Goal: Find specific page/section: Find specific page/section

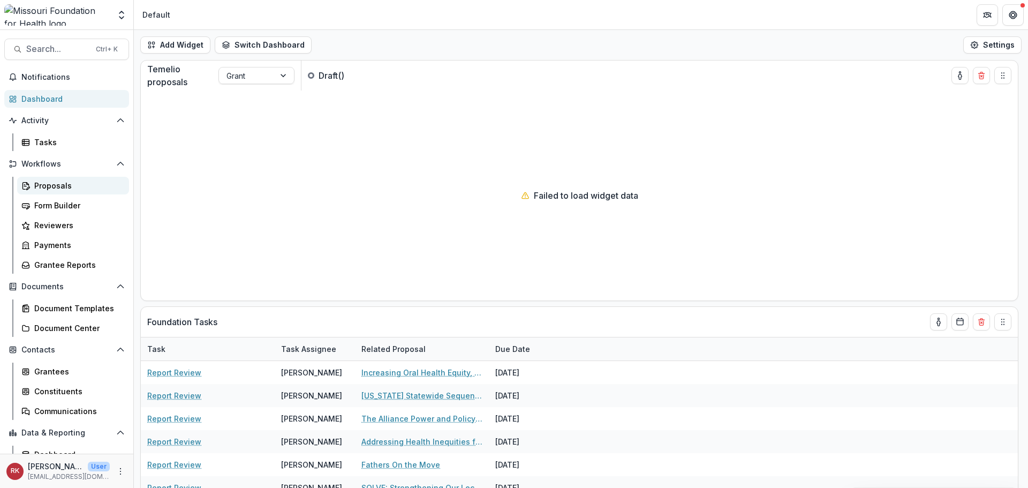
click at [59, 183] on div "Proposals" at bounding box center [77, 185] width 86 height 11
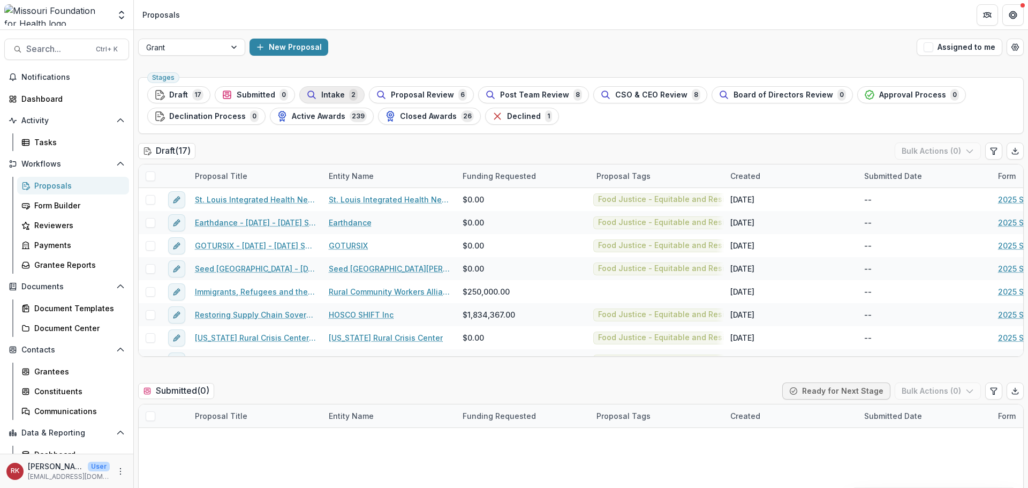
click at [324, 95] on span "Intake" at bounding box center [333, 95] width 24 height 9
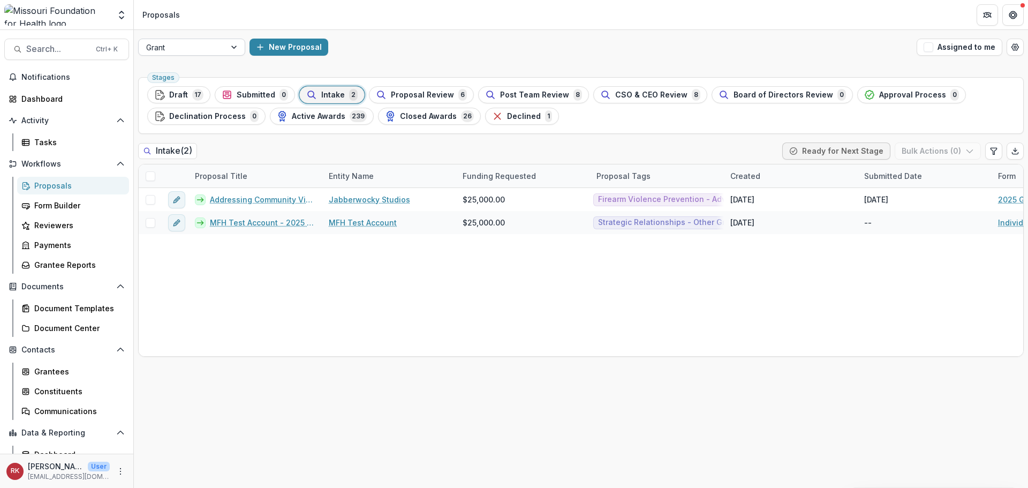
click at [222, 51] on div "Grant" at bounding box center [182, 48] width 87 height 16
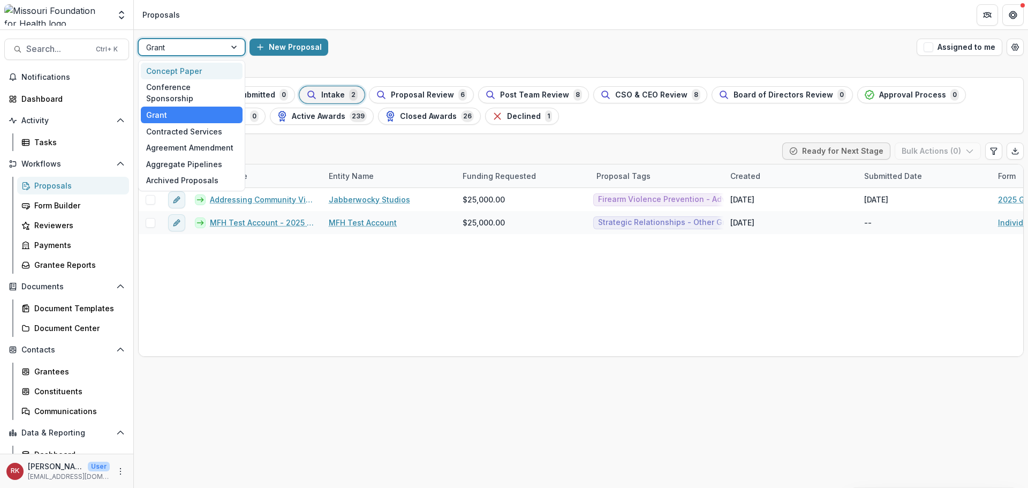
click at [184, 74] on div "Concept Paper" at bounding box center [192, 71] width 102 height 17
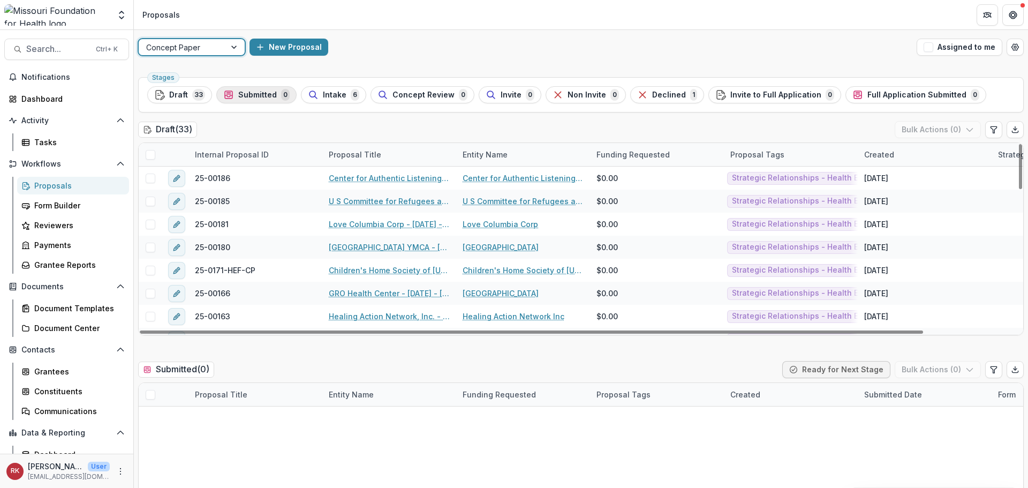
click at [250, 94] on span "Submitted" at bounding box center [257, 95] width 39 height 9
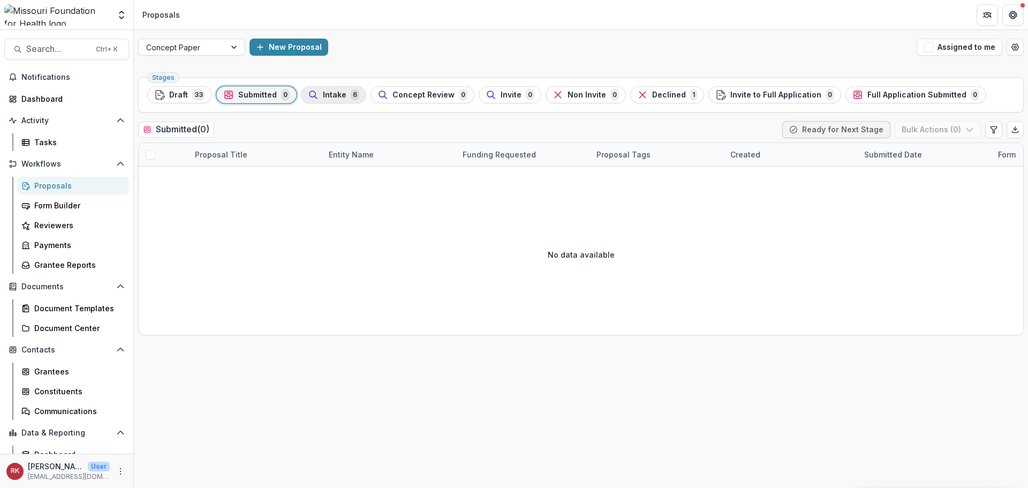
click at [327, 97] on span "Intake" at bounding box center [335, 95] width 24 height 9
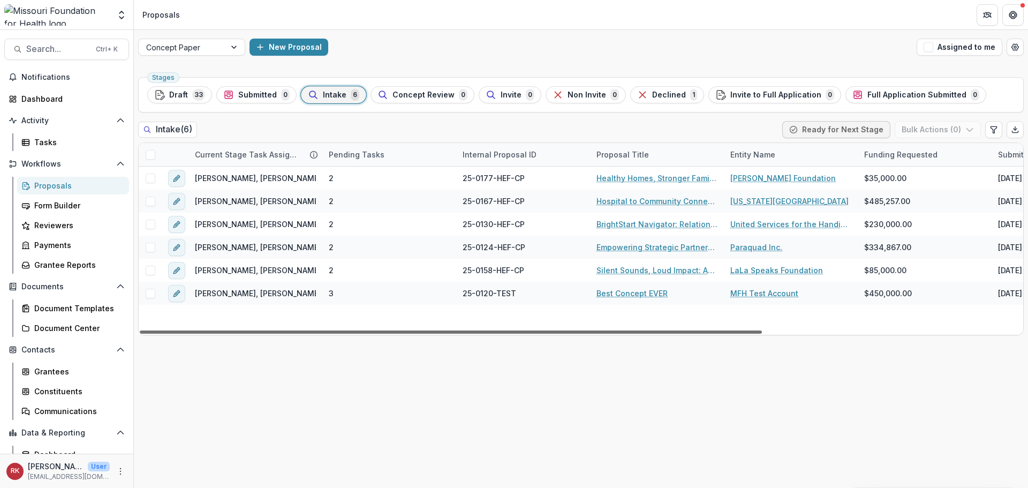
drag, startPoint x: 319, startPoint y: 332, endPoint x: 277, endPoint y: 341, distance: 42.9
click at [277, 334] on div at bounding box center [451, 331] width 622 height 3
drag, startPoint x: 386, startPoint y: 332, endPoint x: 329, endPoint y: 357, distance: 61.9
click at [330, 334] on div at bounding box center [451, 331] width 622 height 3
click at [59, 101] on div "Dashboard" at bounding box center [70, 98] width 99 height 11
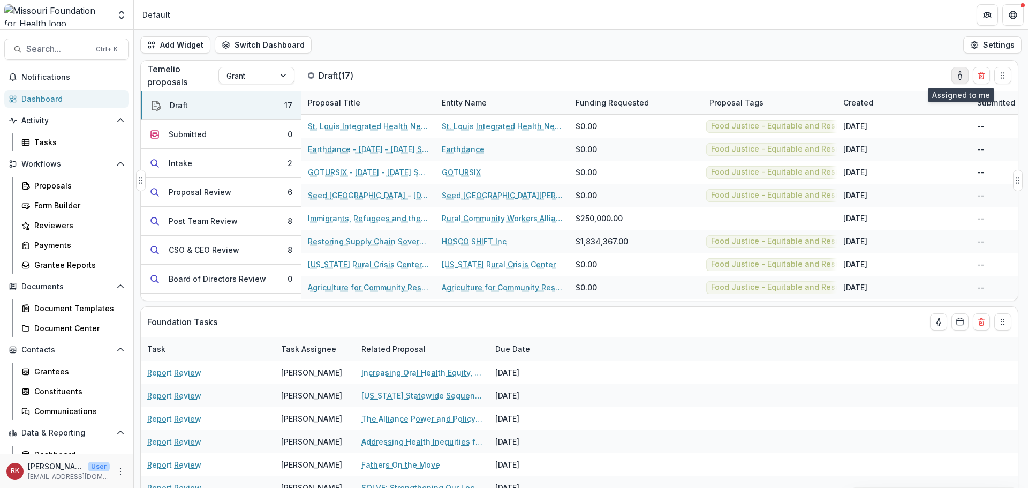
click at [954, 78] on button "toggle-assigned-to-me" at bounding box center [960, 75] width 17 height 17
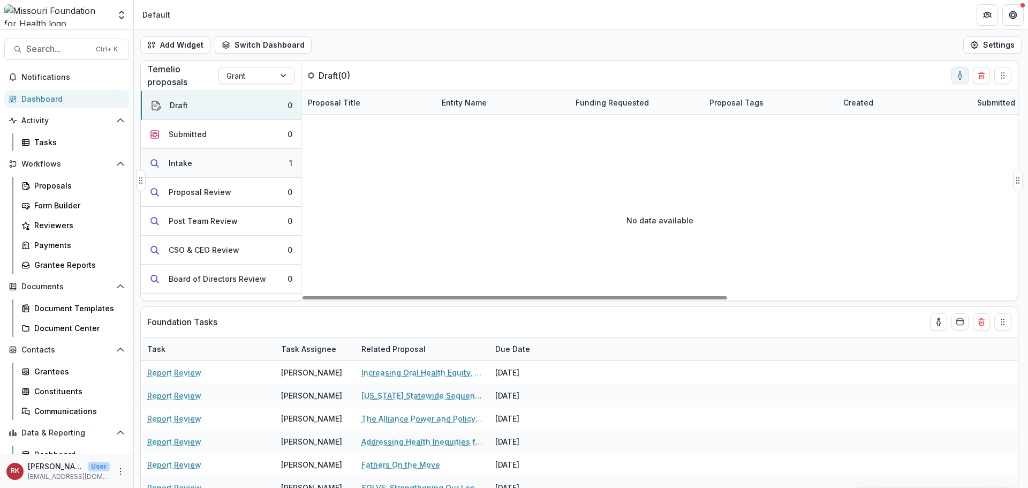
click at [213, 170] on button "Intake 1" at bounding box center [221, 163] width 160 height 29
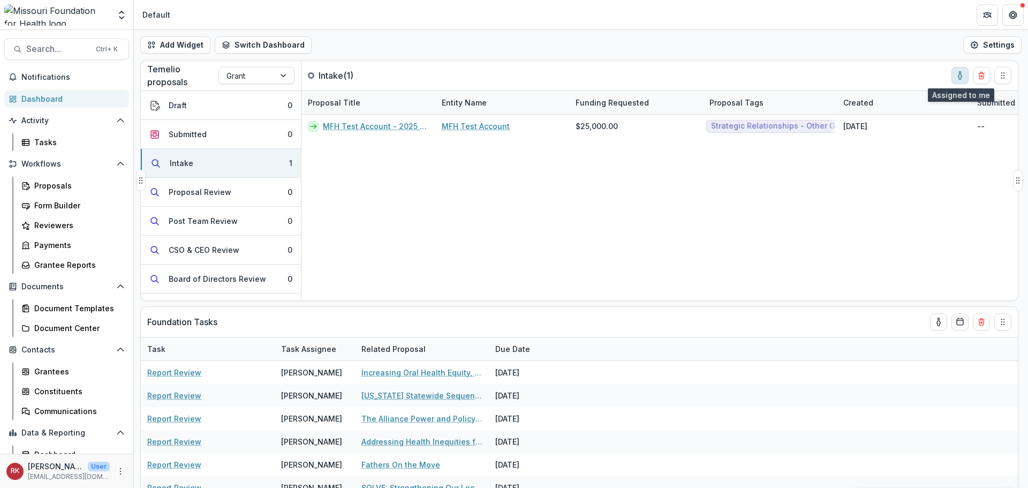
click at [964, 79] on icon "toggle-assigned-to-me" at bounding box center [960, 75] width 9 height 9
